Goal: Find specific page/section: Find specific page/section

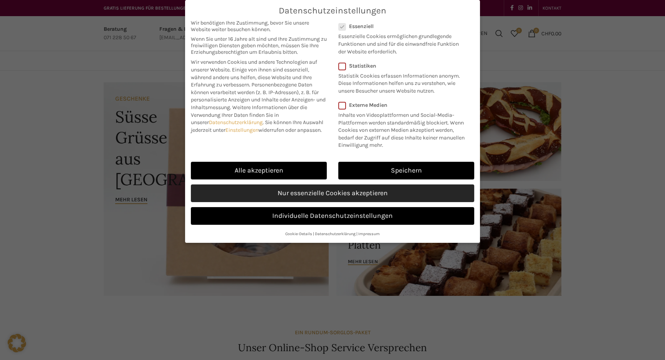
click at [373, 192] on link "Nur essenzielle Cookies akzeptieren" at bounding box center [332, 193] width 283 height 18
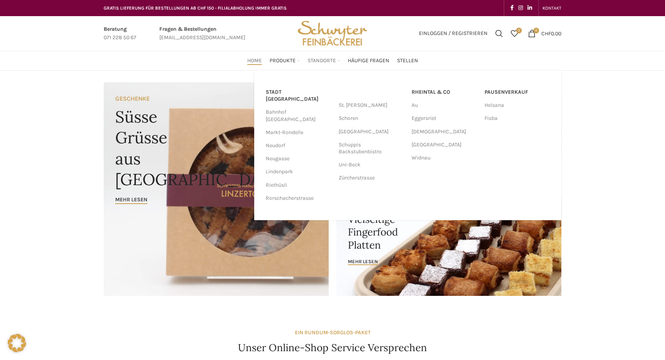
click at [317, 61] on span "Standorte" at bounding box center [321, 60] width 28 height 7
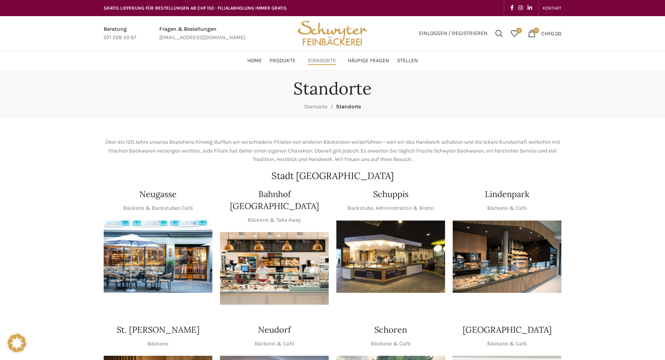
click at [389, 278] on img "1 / 1" at bounding box center [390, 256] width 109 height 73
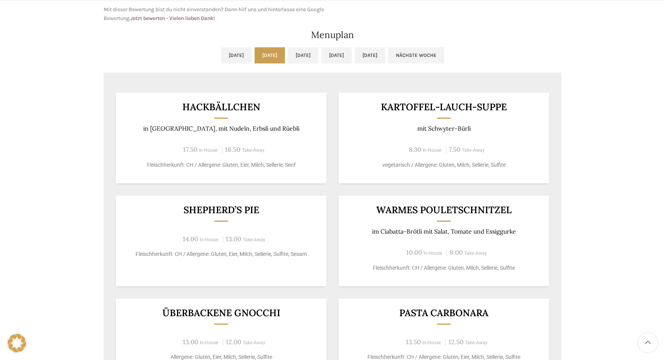
scroll to position [418, 0]
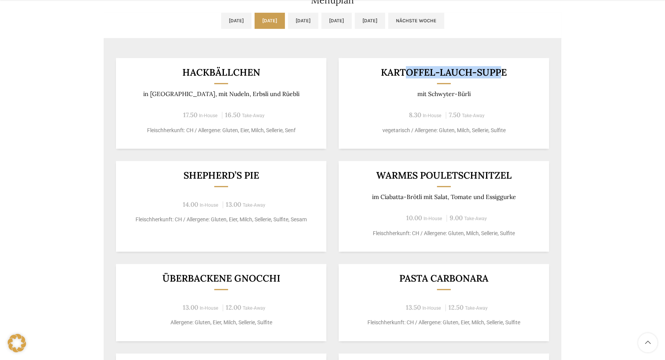
drag, startPoint x: 409, startPoint y: 69, endPoint x: 500, endPoint y: 74, distance: 90.7
click at [500, 74] on h3 "Kartoffel-Lauch-Suppe" at bounding box center [443, 73] width 191 height 10
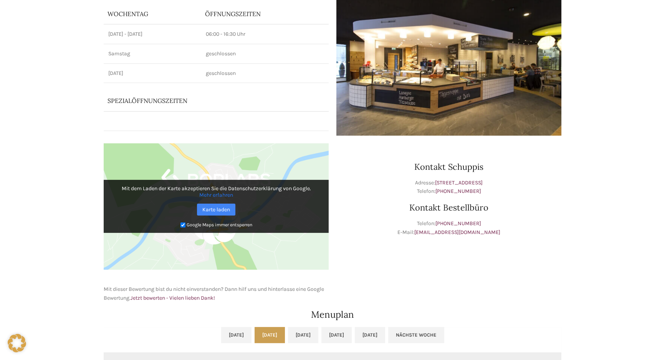
scroll to position [0, 0]
